Goal: Task Accomplishment & Management: Manage account settings

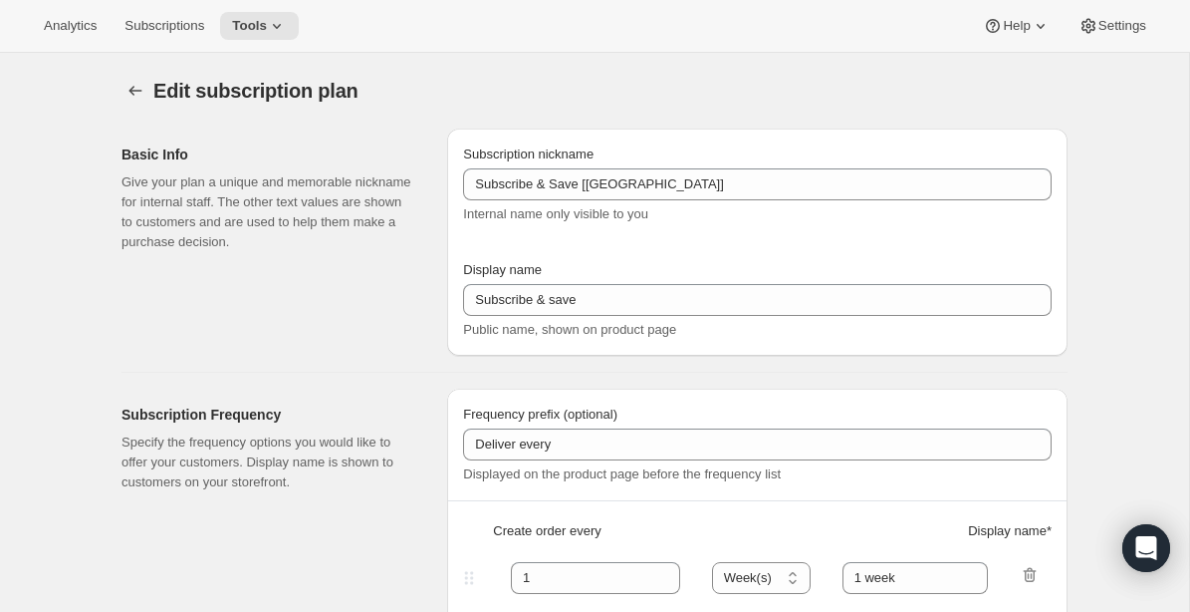
select select "WEEK"
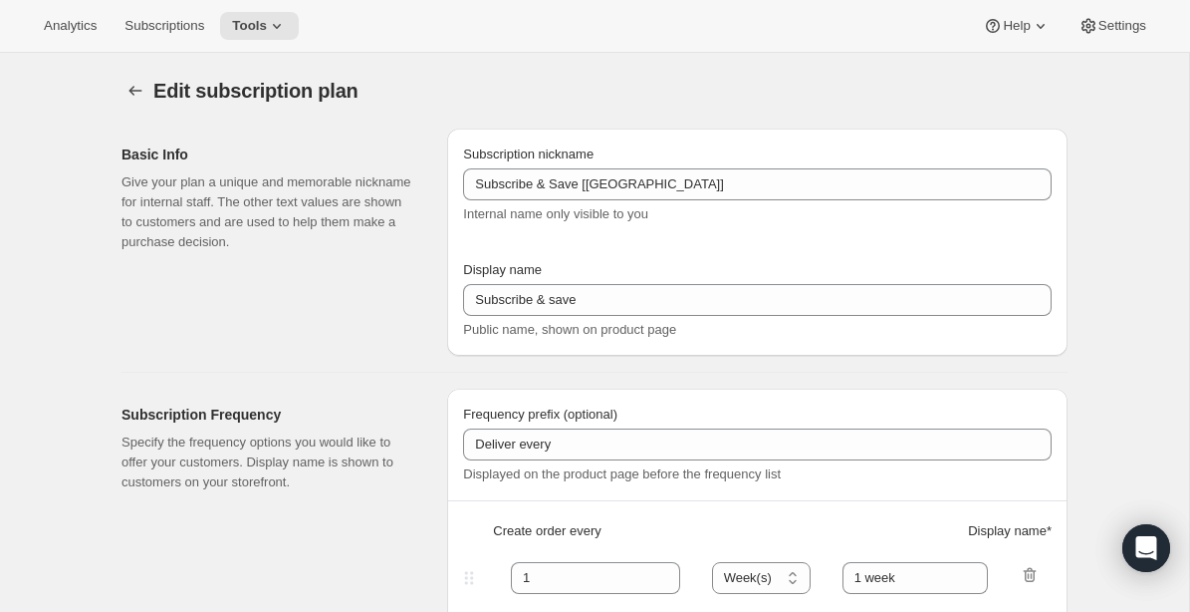
select select "WEEK"
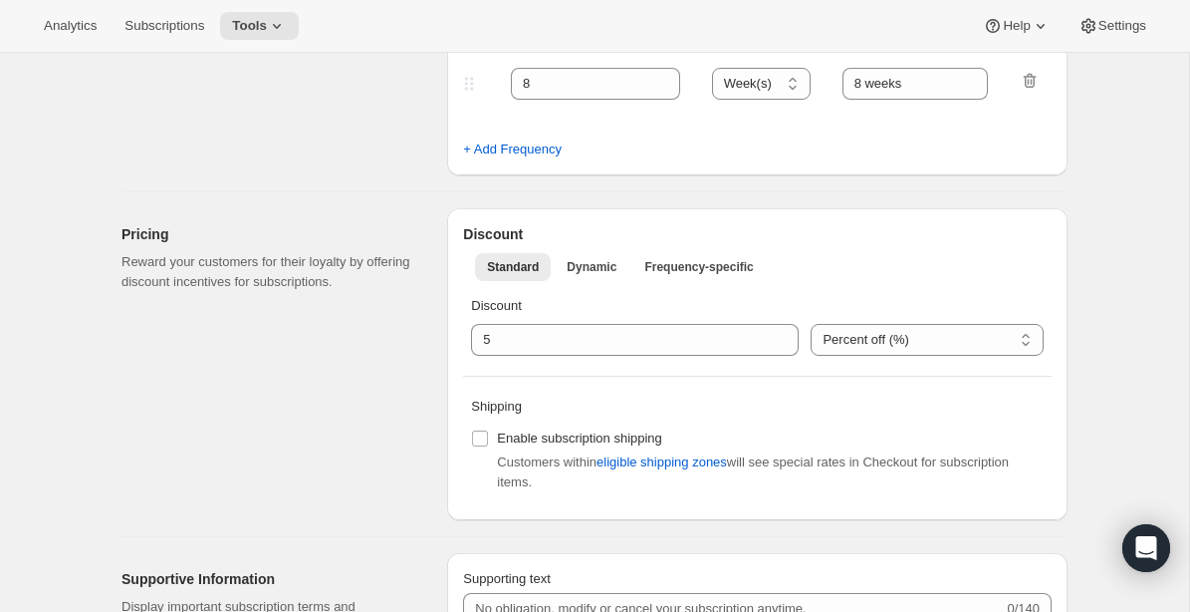
scroll to position [1014, 0]
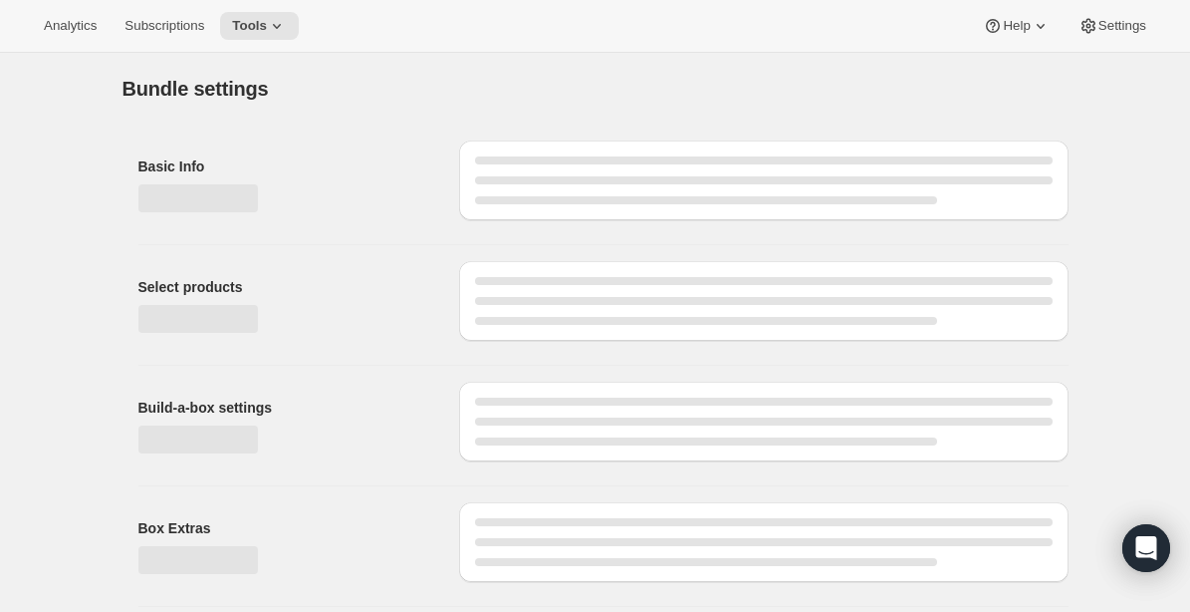
type input "Pet Meal Box"
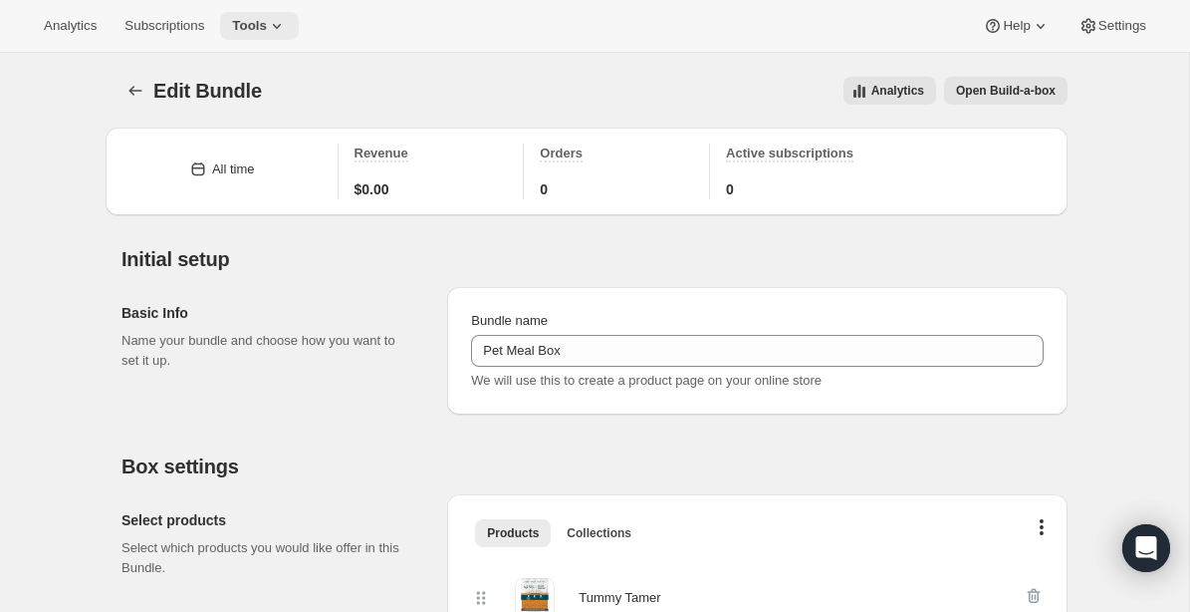
click at [262, 24] on span "Tools" at bounding box center [249, 26] width 35 height 16
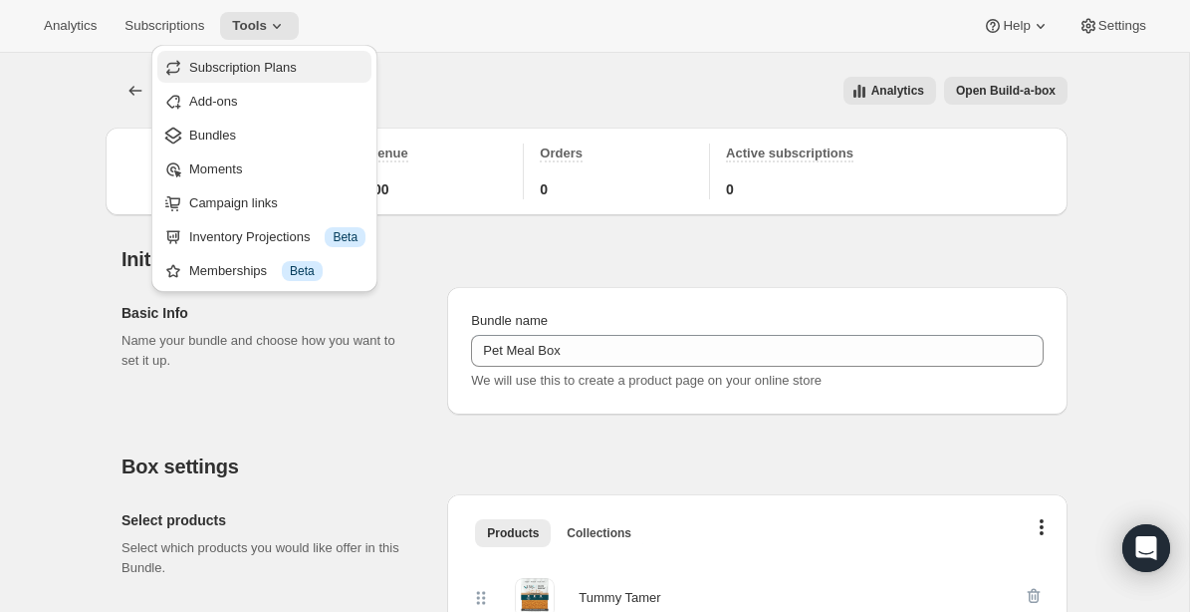
click at [246, 61] on span "Subscription Plans" at bounding box center [243, 67] width 108 height 15
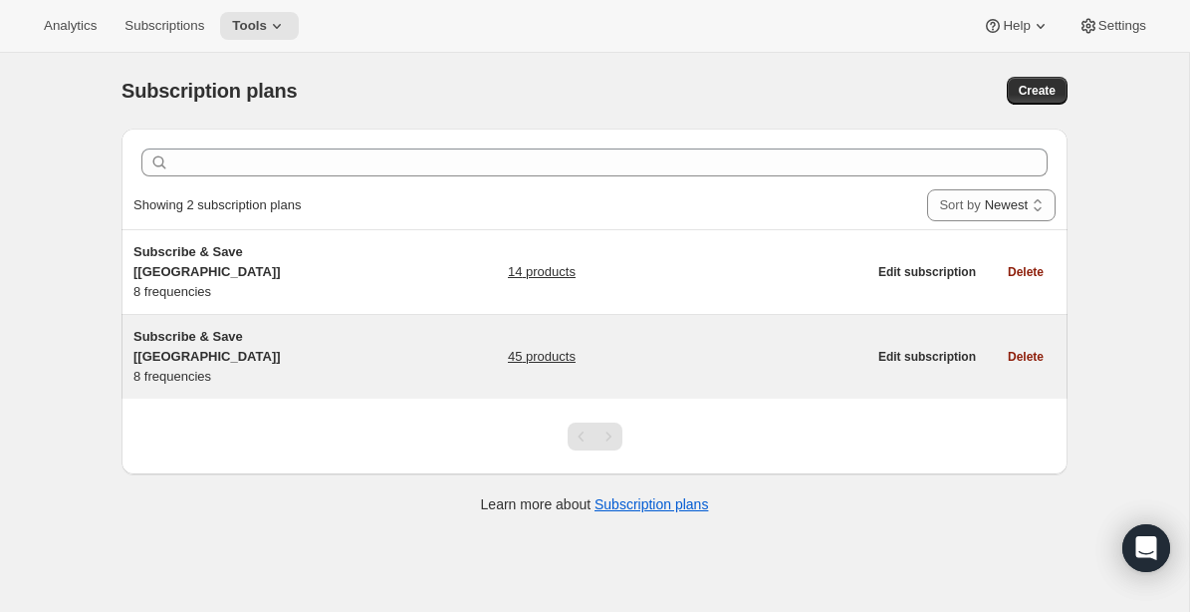
click at [191, 329] on span "Subscribe & Save [[GEOGRAPHIC_DATA]]" at bounding box center [206, 346] width 147 height 35
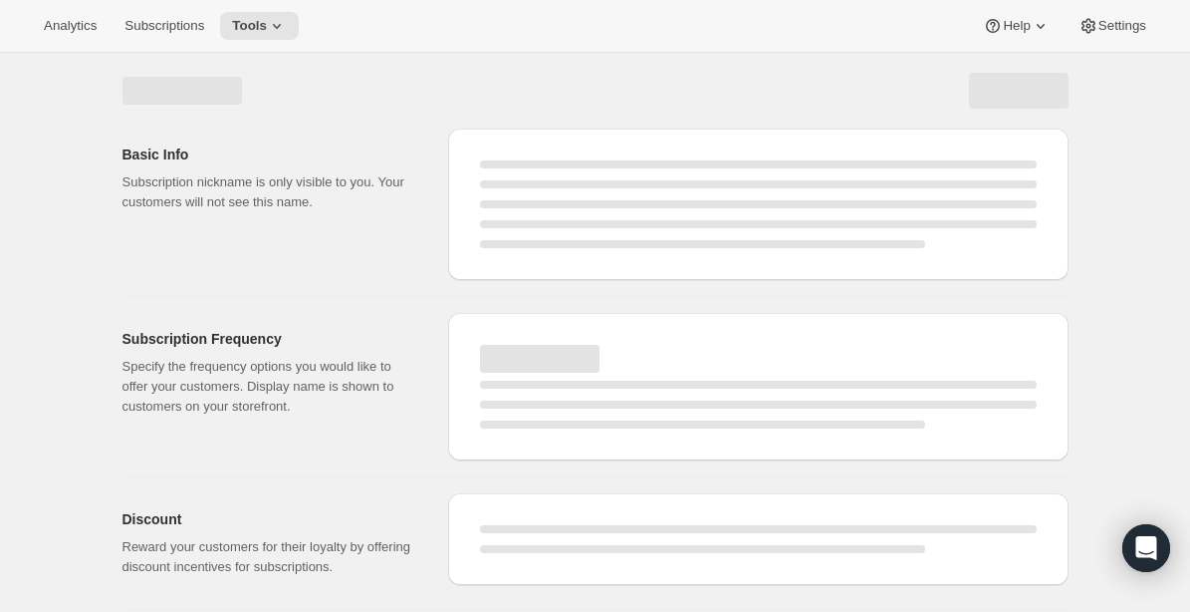
select select "WEEK"
select select "MONTH"
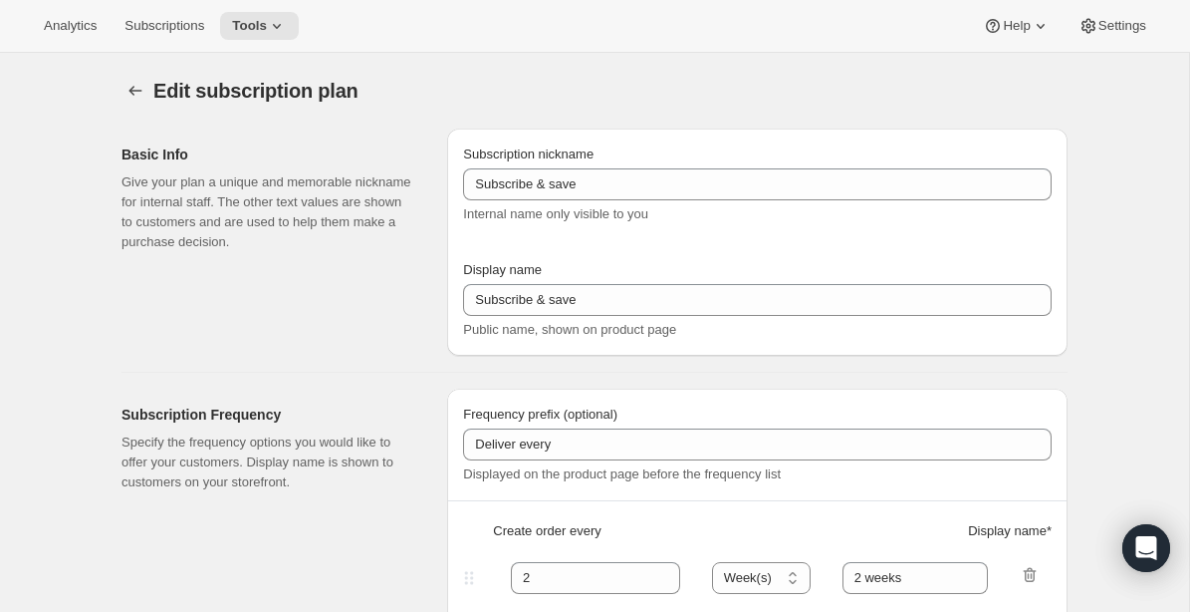
type input "Subscribe & Save [[GEOGRAPHIC_DATA]]"
type input "1"
type input "1 week"
type input "2"
select select "WEEK"
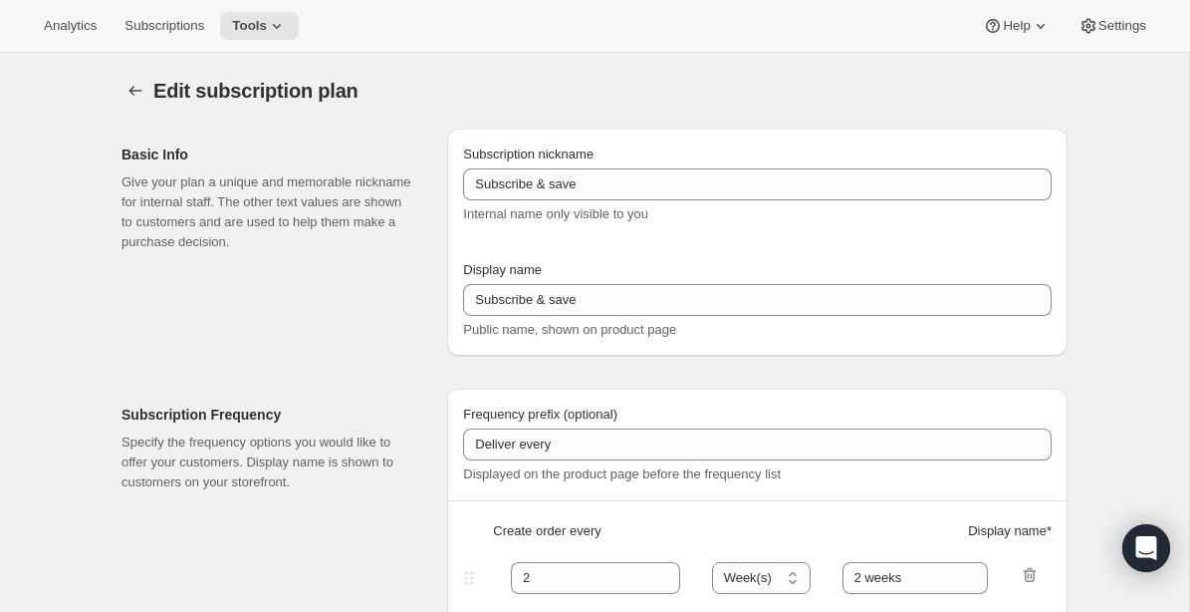
type input "2 weeks"
type input "5"
checkbox input "true"
select select "WEEK"
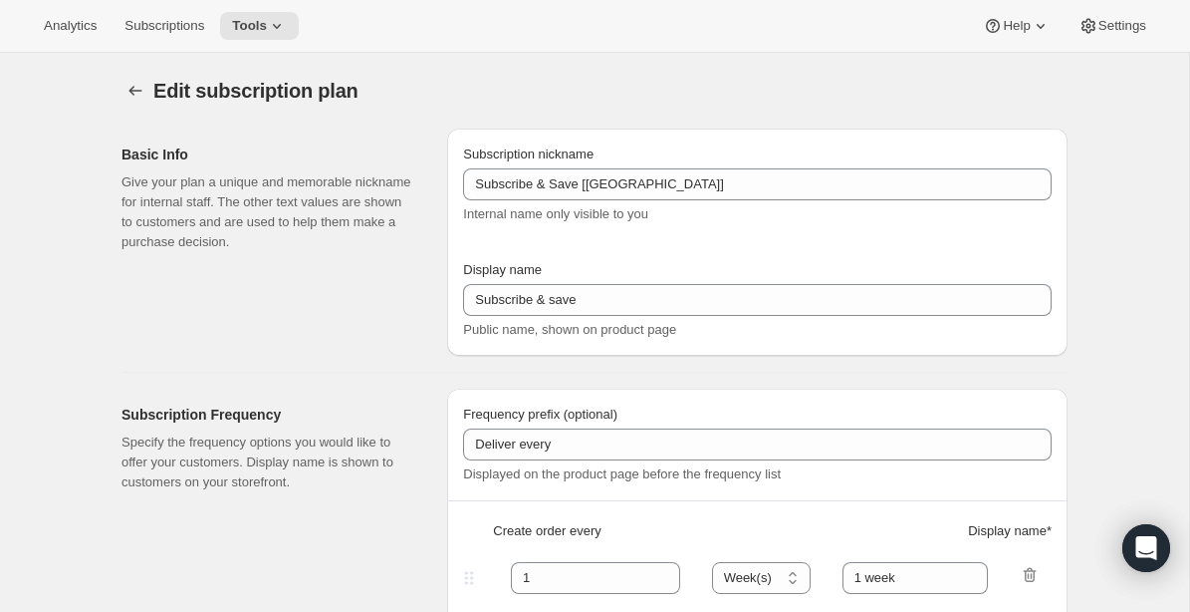
select select "WEEK"
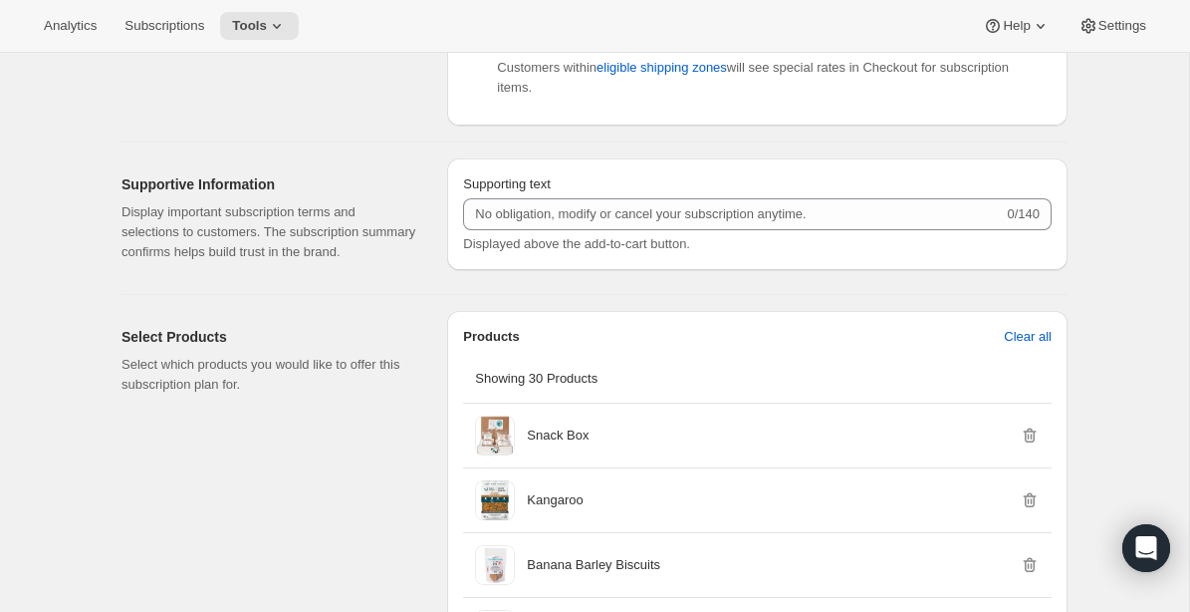
scroll to position [1428, 0]
